Goal: Navigation & Orientation: Go to known website

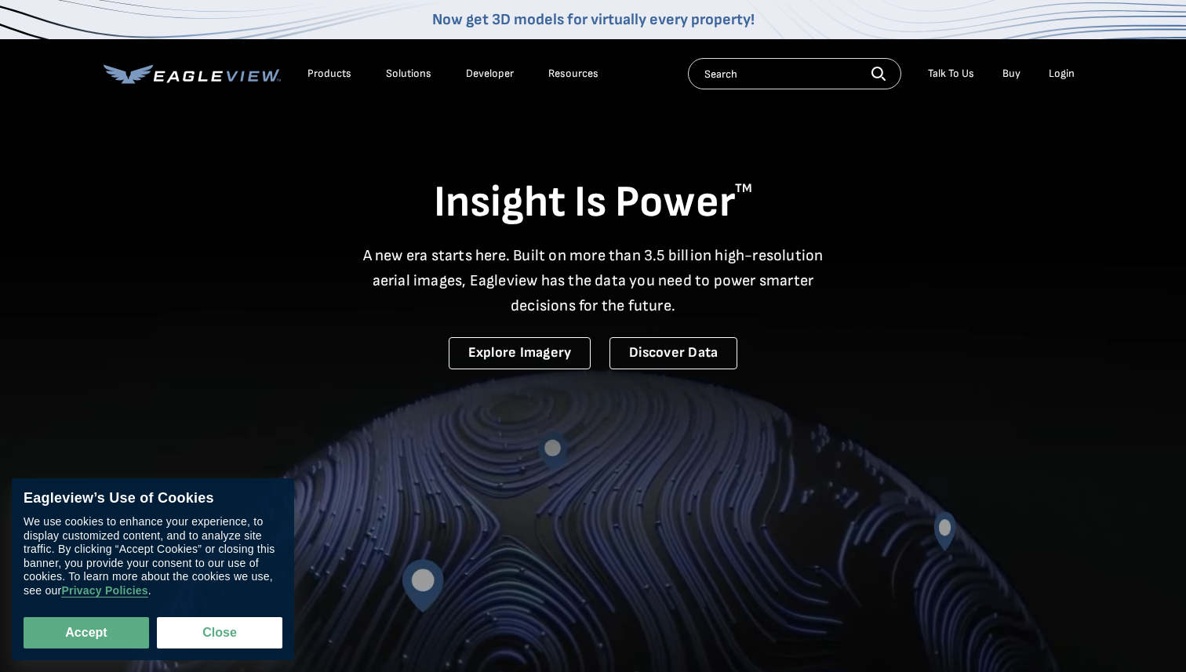
click at [1058, 76] on div "Login" at bounding box center [1062, 74] width 26 height 14
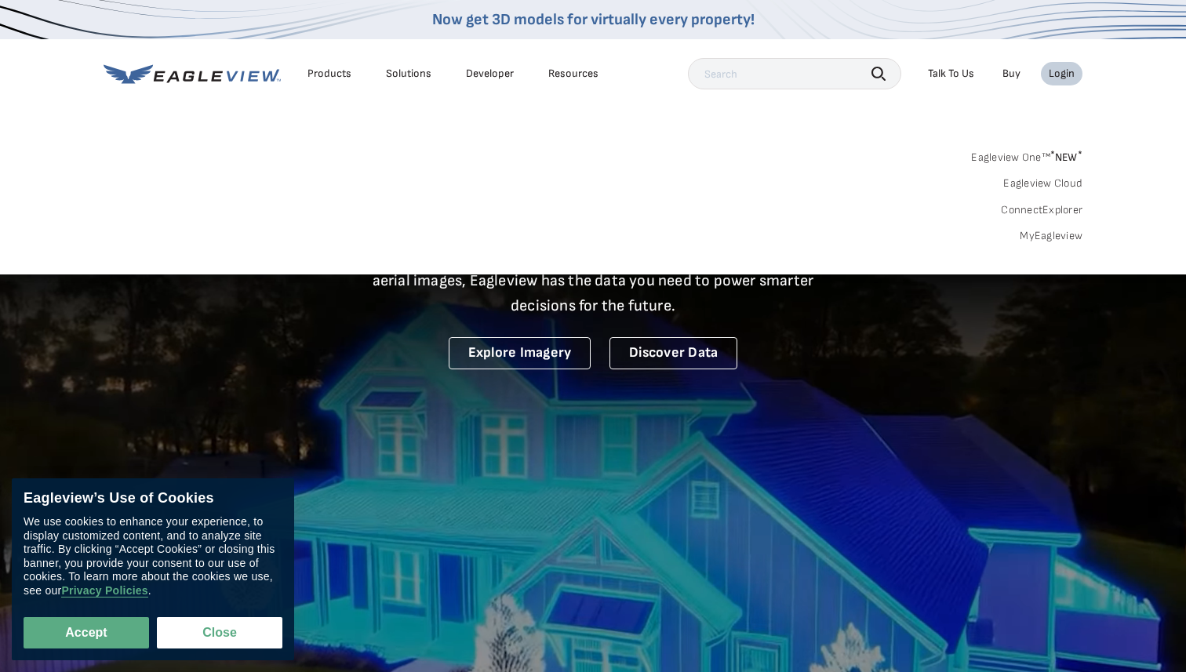
click at [1027, 159] on link "Eagleview One™ * NEW *" at bounding box center [1026, 155] width 111 height 18
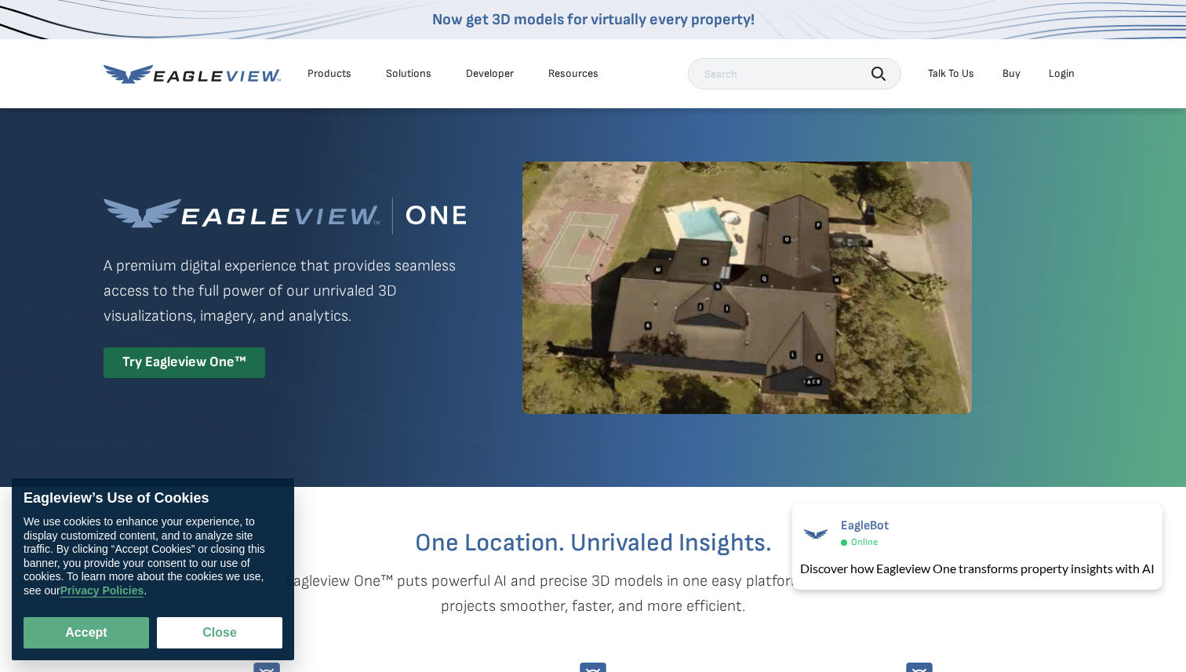
click at [1063, 75] on div "Login" at bounding box center [1062, 74] width 26 height 14
click at [555, 559] on div "One Location. Unrivaled Insights. Eagleview One™ puts powerful AI and precise 3…" at bounding box center [593, 633] width 979 height 292
click at [90, 632] on button "Accept" at bounding box center [87, 632] width 126 height 31
checkbox input "true"
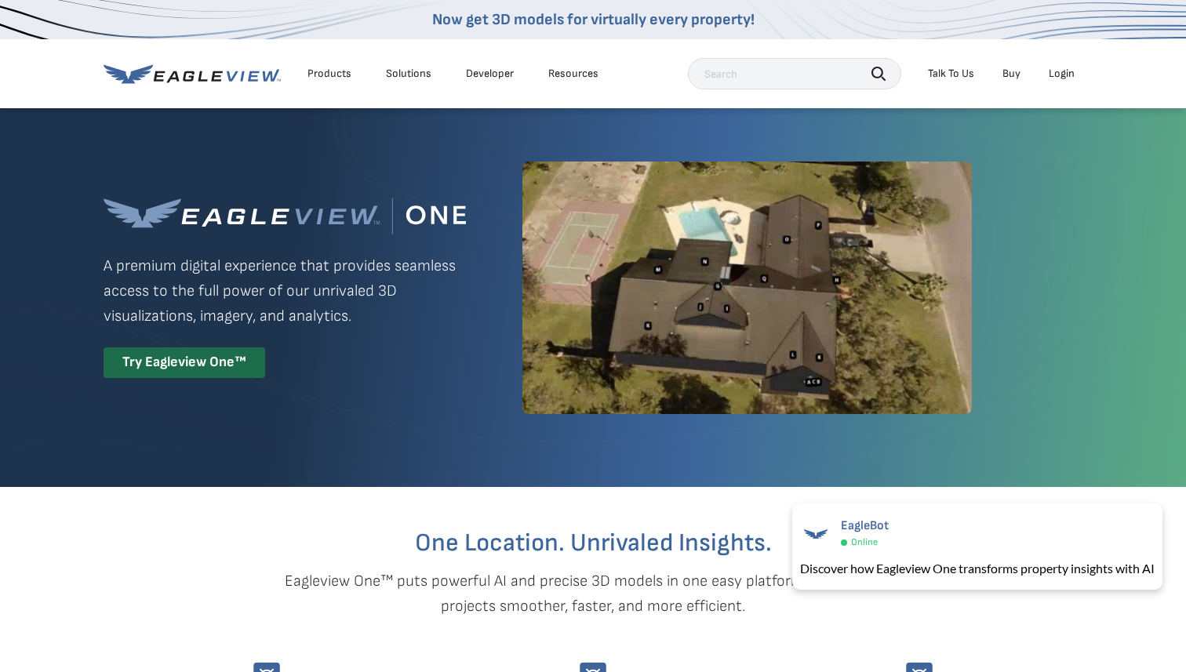
click at [1060, 77] on div "Login" at bounding box center [1062, 74] width 26 height 14
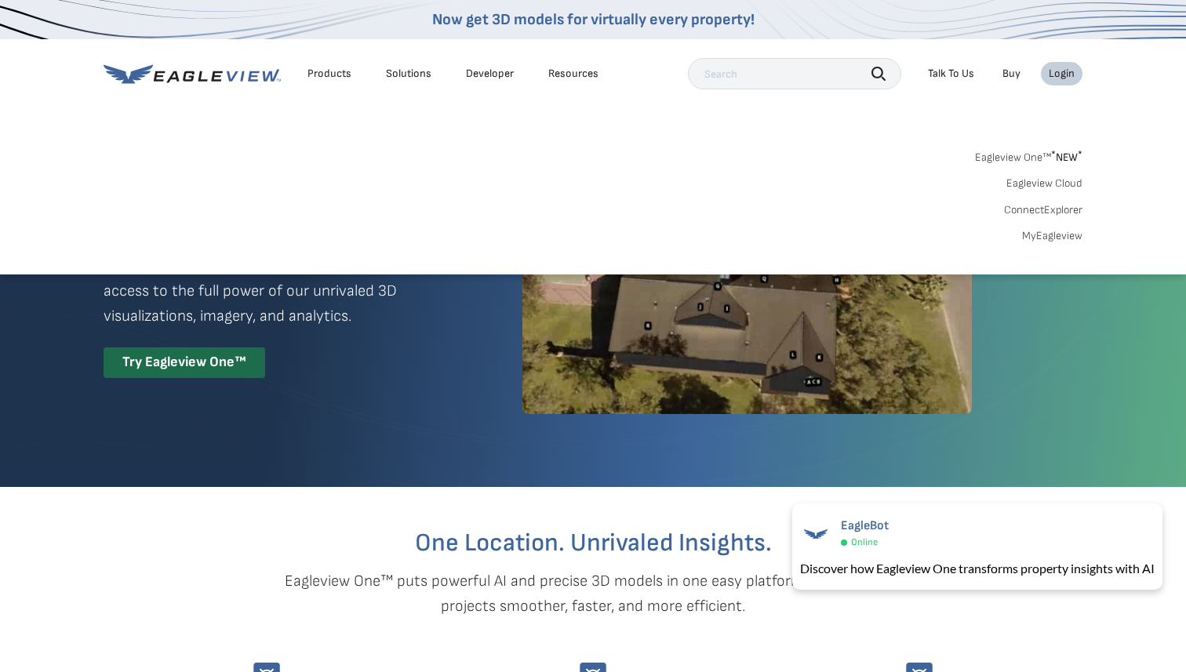
click at [1058, 239] on link "MyEagleview" at bounding box center [1052, 236] width 60 height 14
